Goal: Navigation & Orientation: Find specific page/section

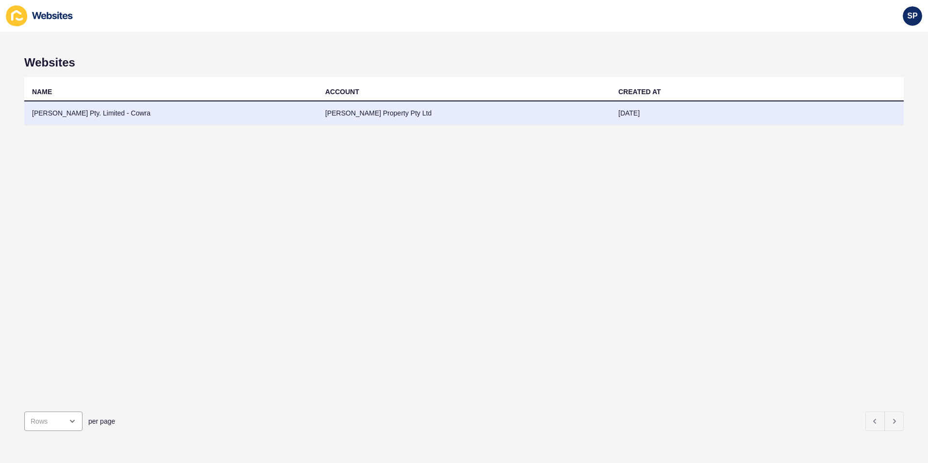
click at [87, 114] on td "[PERSON_NAME] Pty. Limited - Cowra" at bounding box center [170, 113] width 293 height 24
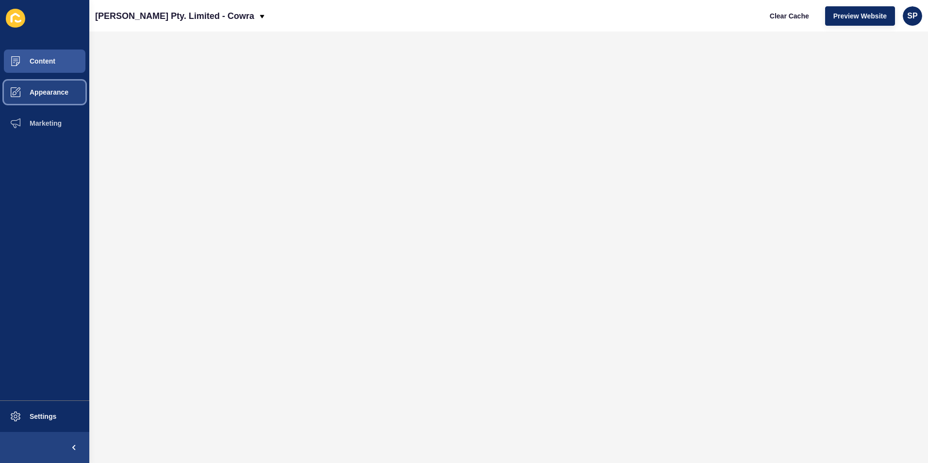
click at [28, 89] on span "Appearance" at bounding box center [34, 92] width 70 height 8
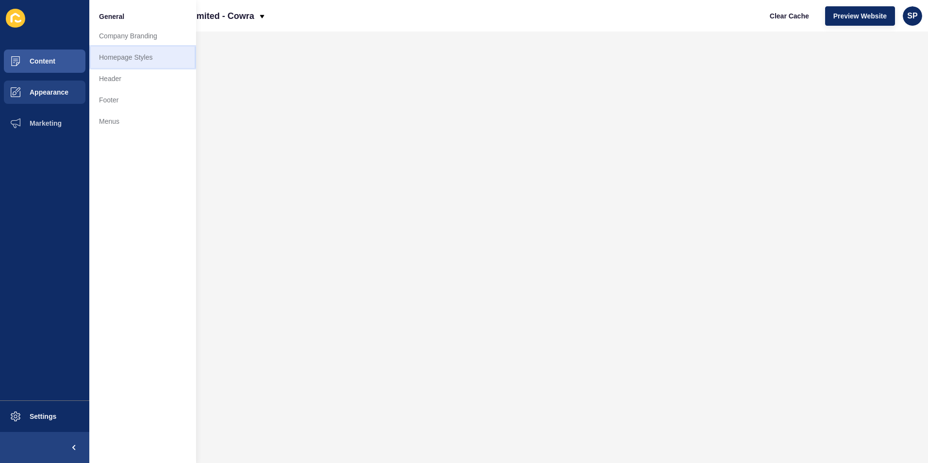
click at [124, 59] on link "Homepage Styles" at bounding box center [142, 57] width 107 height 21
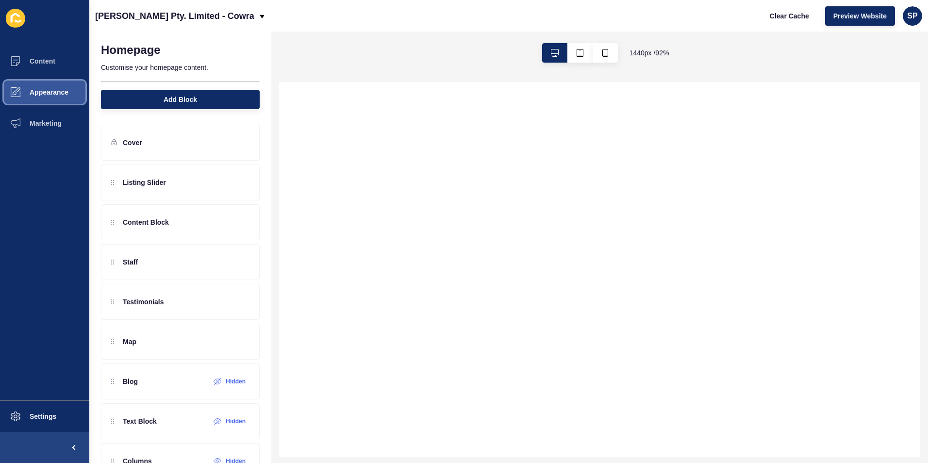
click at [48, 91] on span "Appearance" at bounding box center [34, 92] width 70 height 8
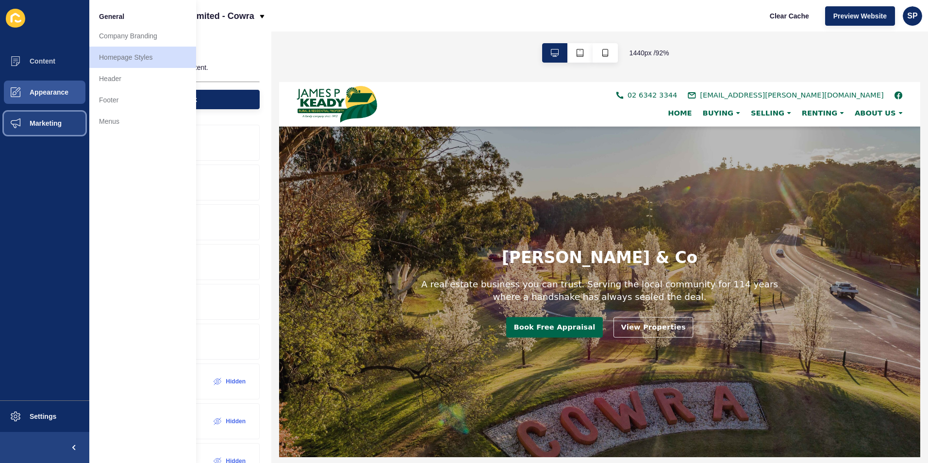
click at [59, 118] on button "Marketing" at bounding box center [44, 123] width 89 height 31
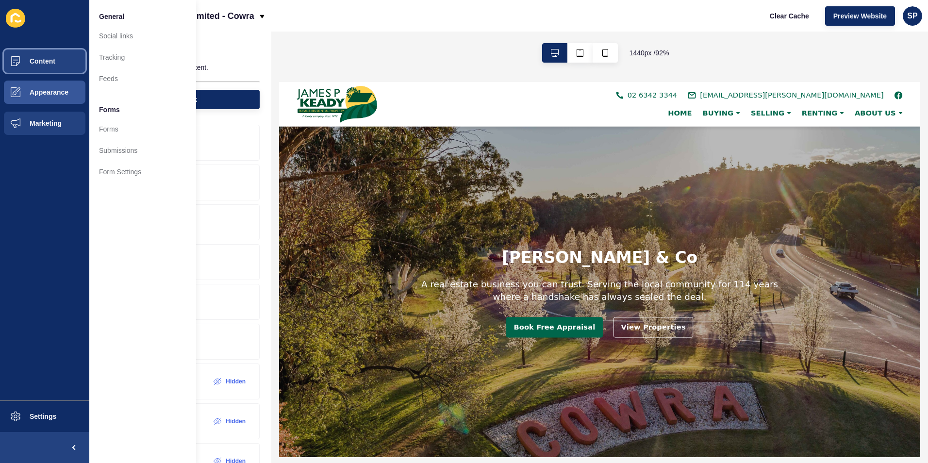
click at [53, 57] on button "Content" at bounding box center [44, 61] width 89 height 31
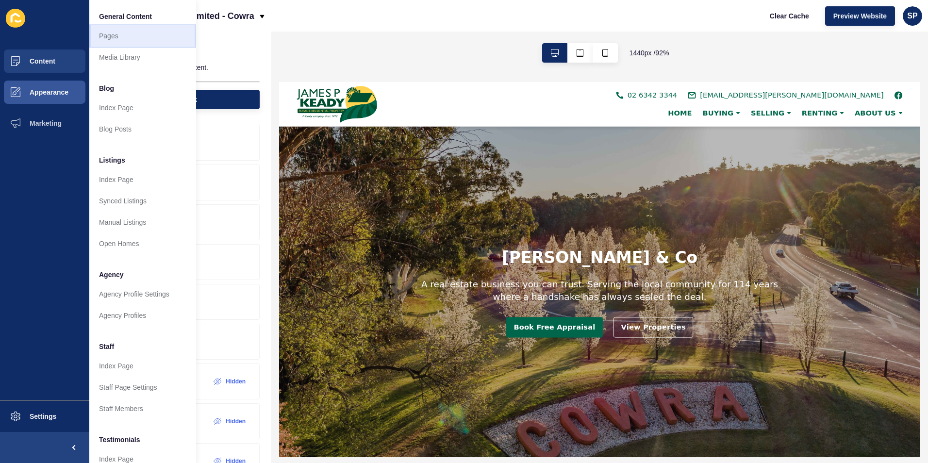
click at [119, 26] on link "Pages" at bounding box center [142, 35] width 107 height 21
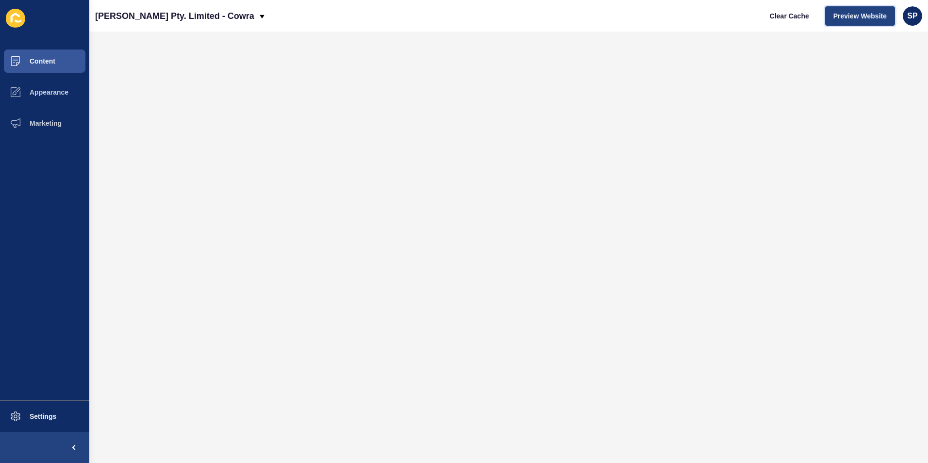
click at [864, 21] on button "Preview Website" at bounding box center [860, 15] width 70 height 19
